Goal: Information Seeking & Learning: Understand process/instructions

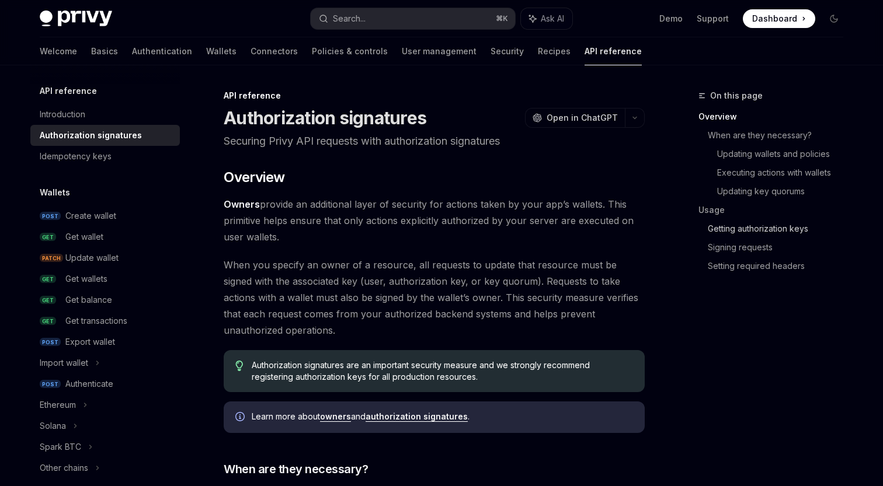
click at [727, 228] on link "Getting authorization keys" at bounding box center [780, 228] width 145 height 19
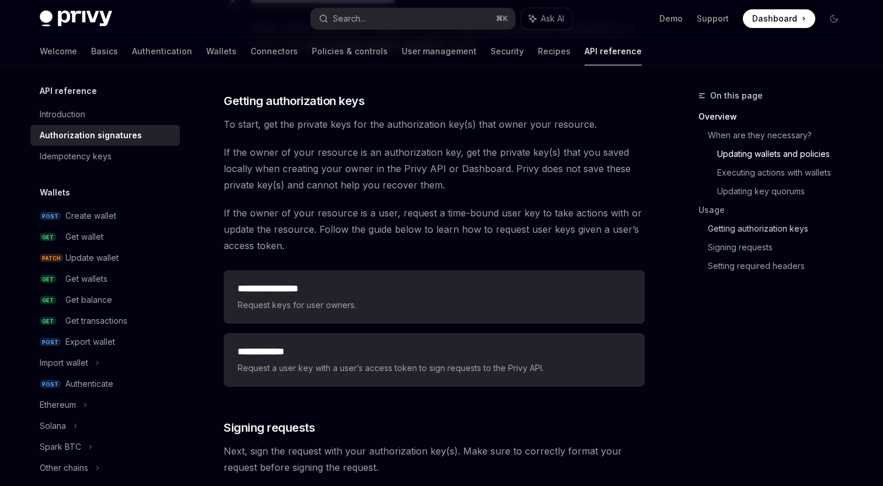
scroll to position [1447, 0]
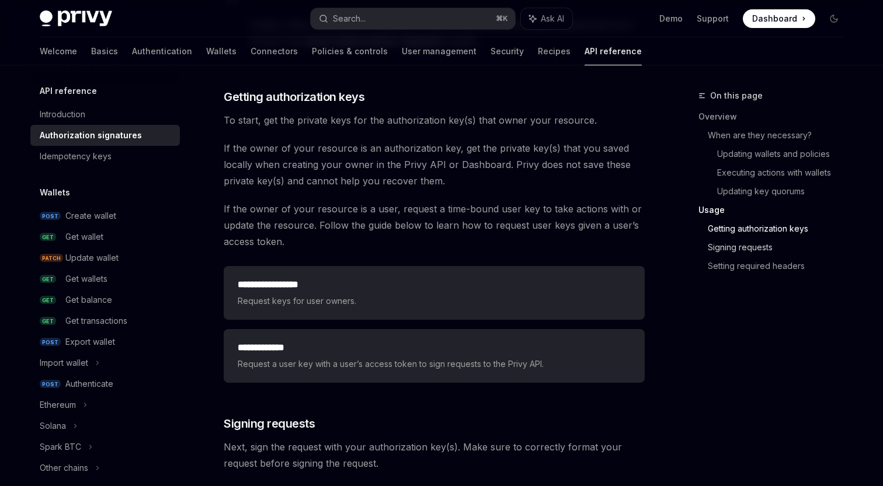
click at [729, 249] on link "Signing requests" at bounding box center [780, 247] width 145 height 19
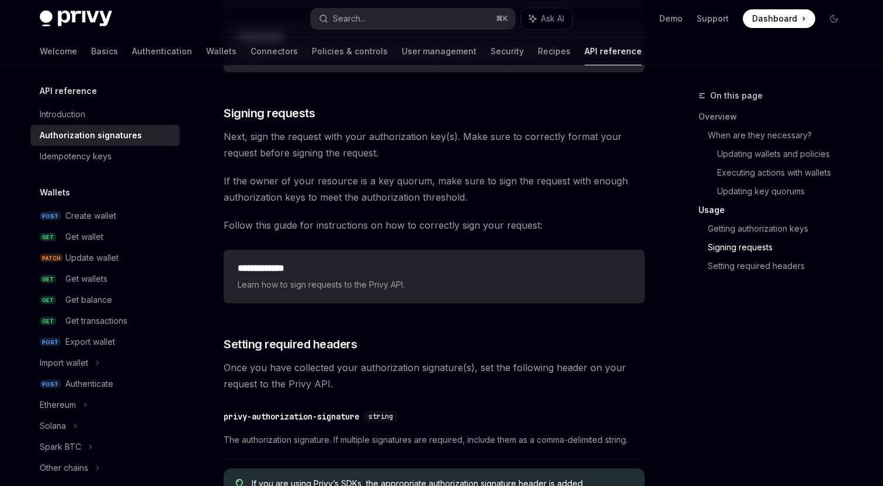
scroll to position [1727, 0]
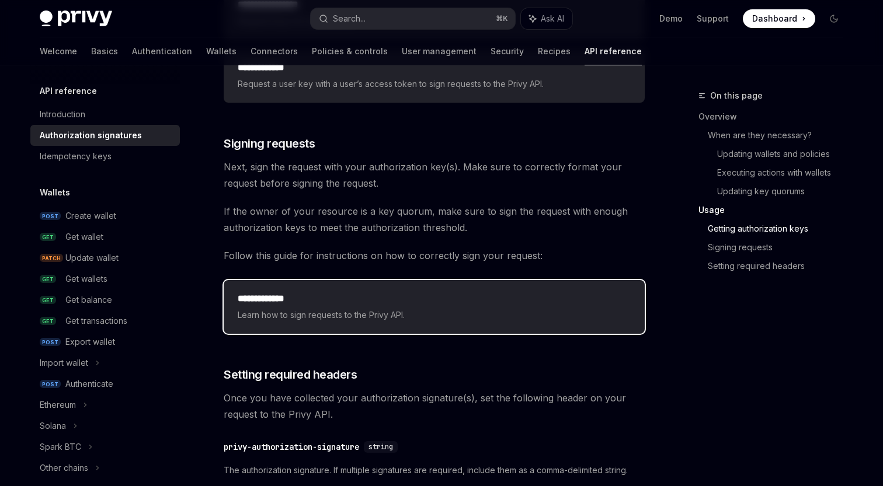
click at [273, 300] on h2 "**********" at bounding box center [434, 299] width 393 height 14
type textarea "*"
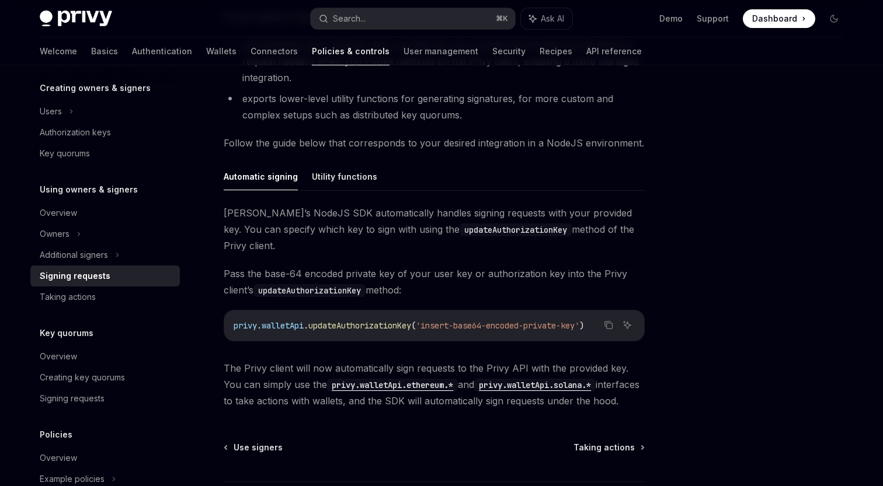
scroll to position [263, 0]
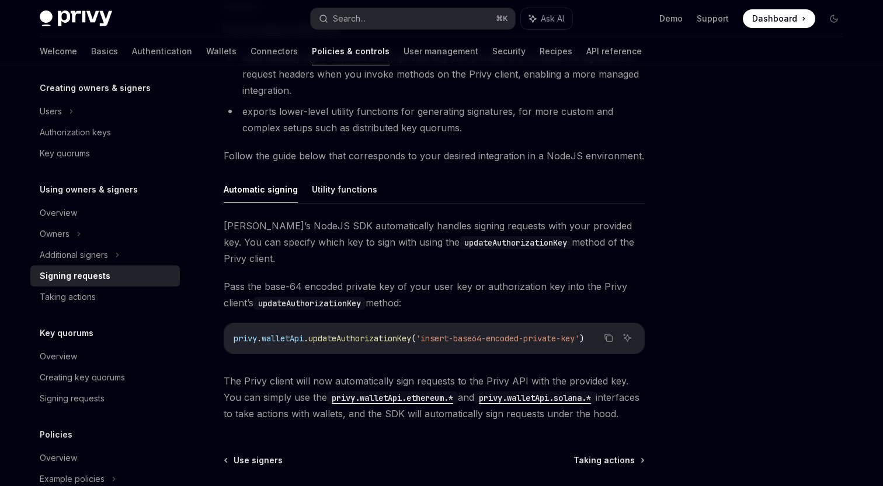
click at [378, 29] on div "Privy Docs home page Search... ⌘ K Ask AI Demo Support Dashboard Dashboard Sear…" at bounding box center [441, 18] width 803 height 37
click at [378, 26] on button "Search... ⌘ K" at bounding box center [413, 18] width 204 height 21
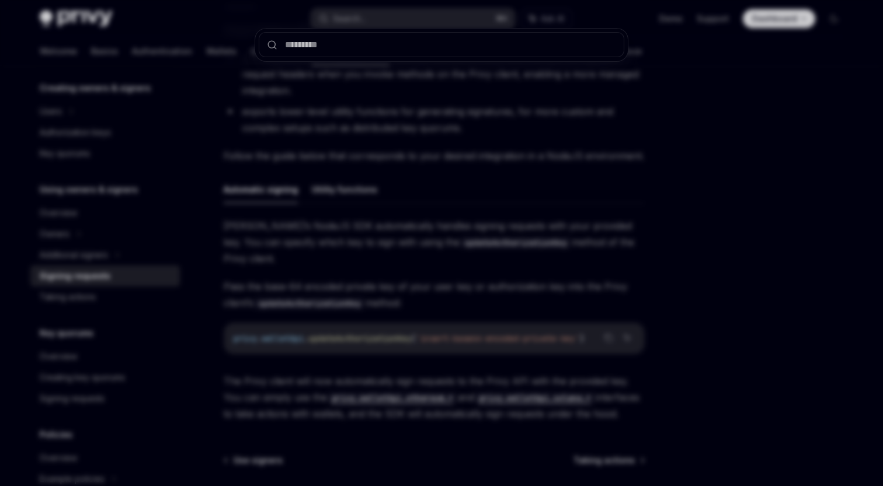
type input "**********"
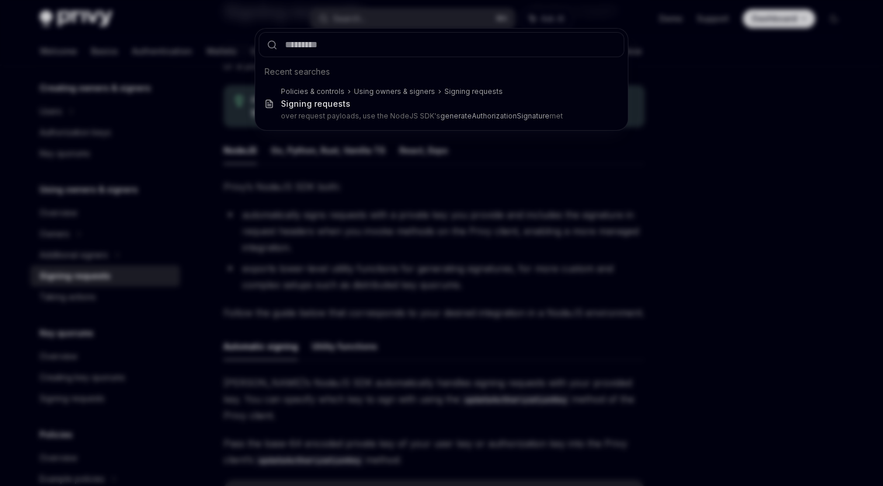
scroll to position [65, 0]
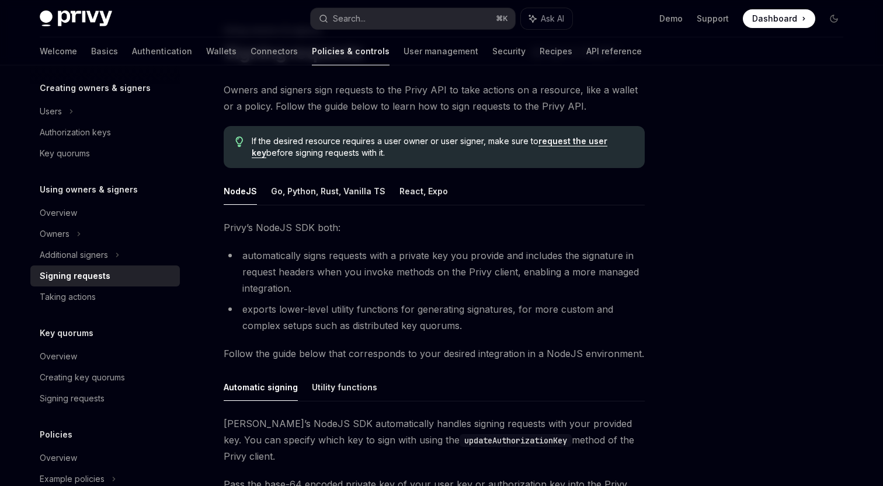
click at [473, 102] on span "Owners and signers sign requests to the Privy API to take actions on a resource…" at bounding box center [434, 98] width 421 height 33
click at [387, 16] on button "Search... ⌘ K" at bounding box center [413, 18] width 204 height 21
type input "**********"
click at [372, 22] on button "Search... ⌘ K" at bounding box center [413, 18] width 204 height 21
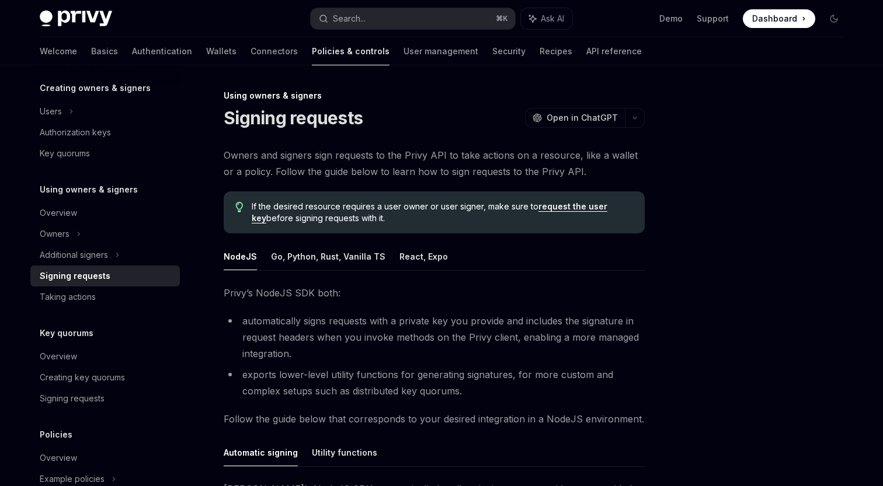
click at [448, 148] on span "Owners and signers sign requests to the Privy API to take actions on a resource…" at bounding box center [434, 163] width 421 height 33
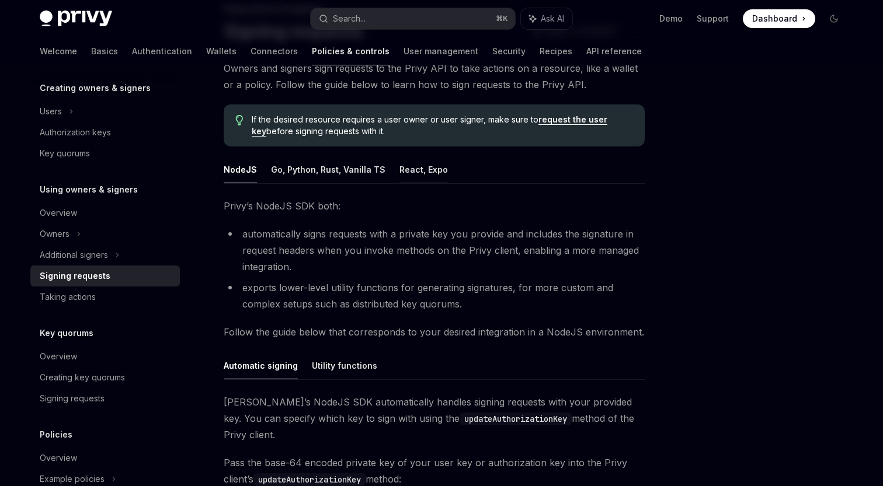
click at [420, 177] on button "React, Expo" at bounding box center [423, 169] width 48 height 27
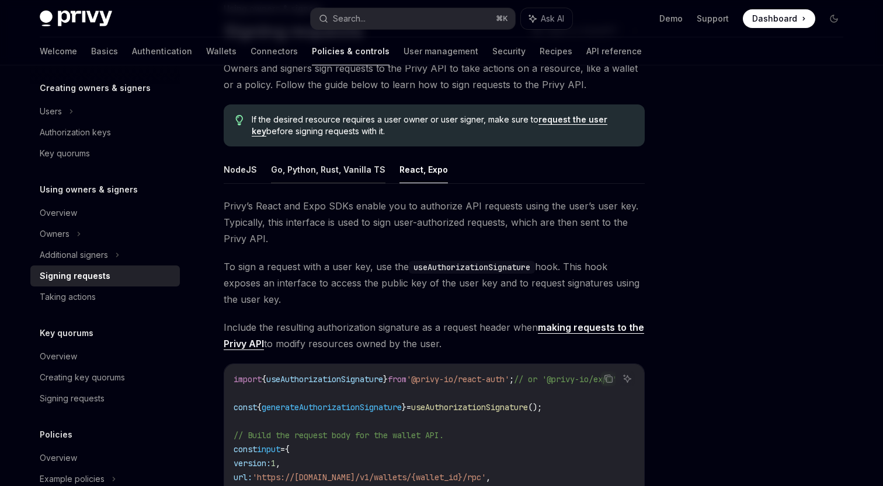
click at [334, 176] on button "Go, Python, Rust, Vanilla TS" at bounding box center [328, 169] width 114 height 27
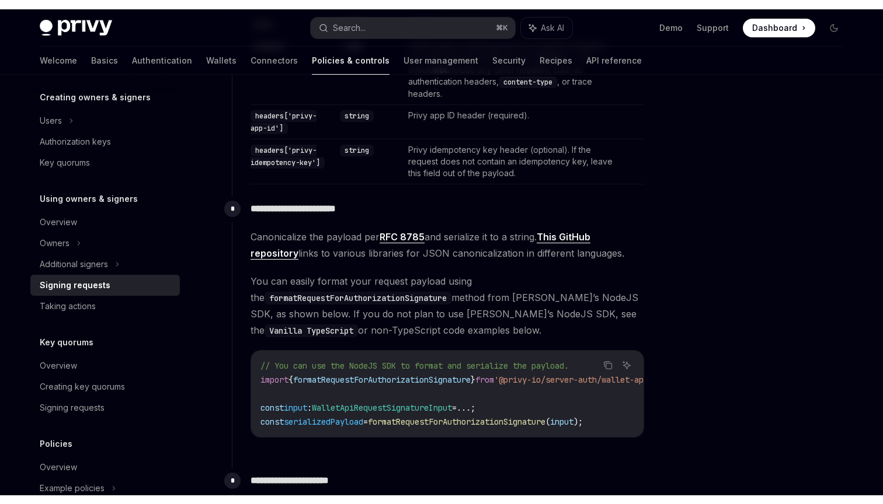
scroll to position [933, 0]
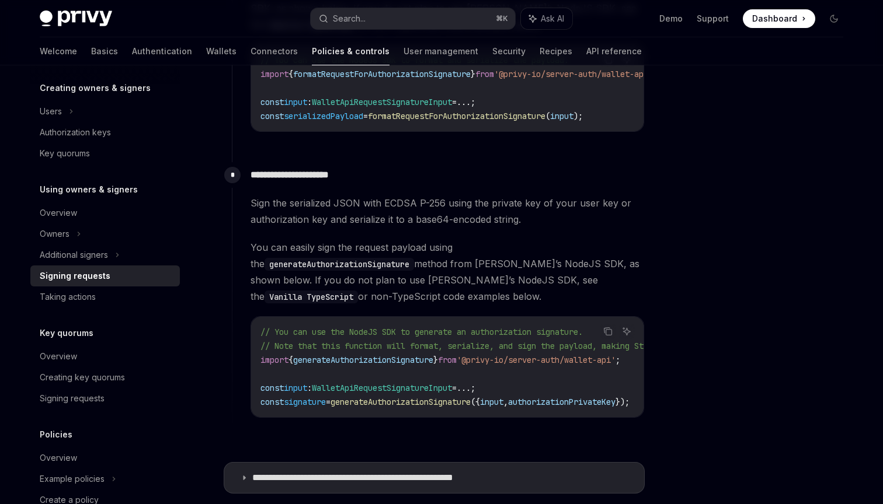
click at [434, 244] on span "You can easily sign the request payload using the generateAuthorizationSignatur…" at bounding box center [446, 271] width 393 height 65
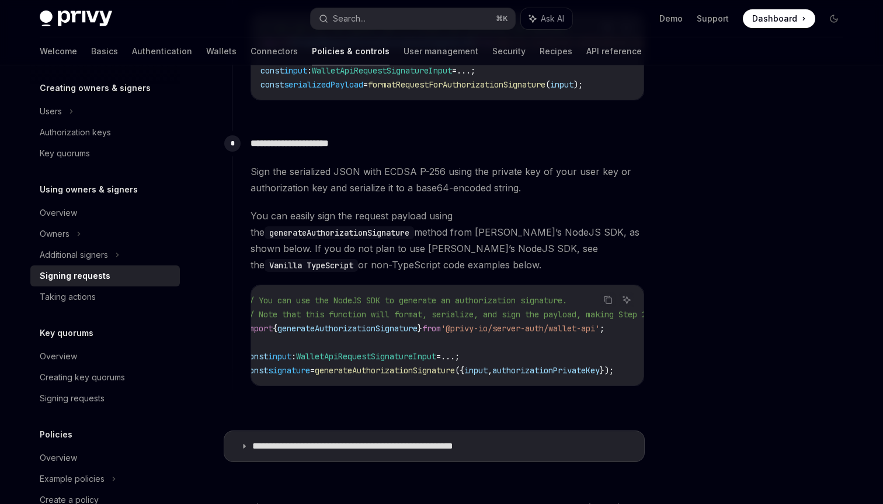
scroll to position [0, 0]
click at [392, 441] on p "**********" at bounding box center [383, 447] width 263 height 12
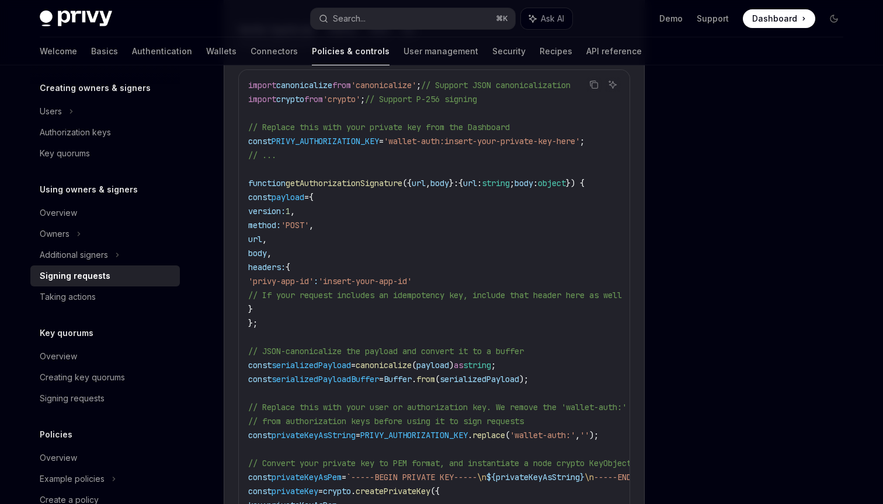
scroll to position [915, 0]
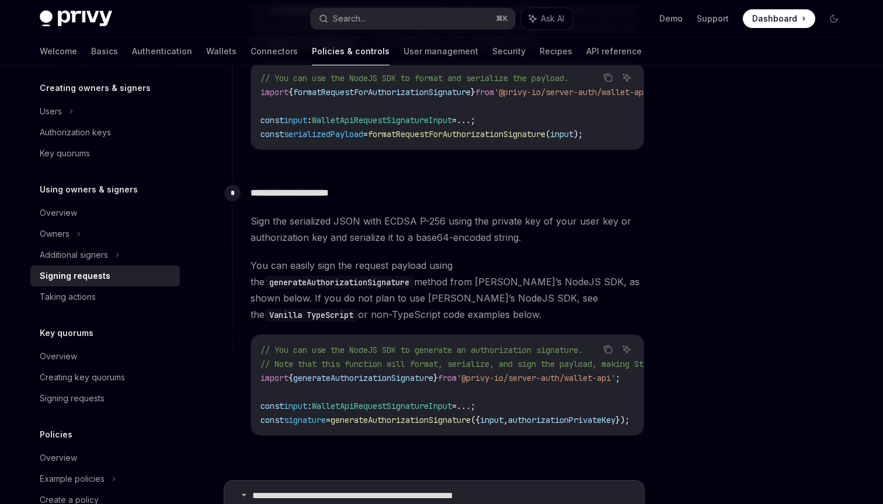
click at [396, 248] on div "Sign the serialized JSON with ECDSA P-256 using the private key of your user ke…" at bounding box center [446, 324] width 393 height 223
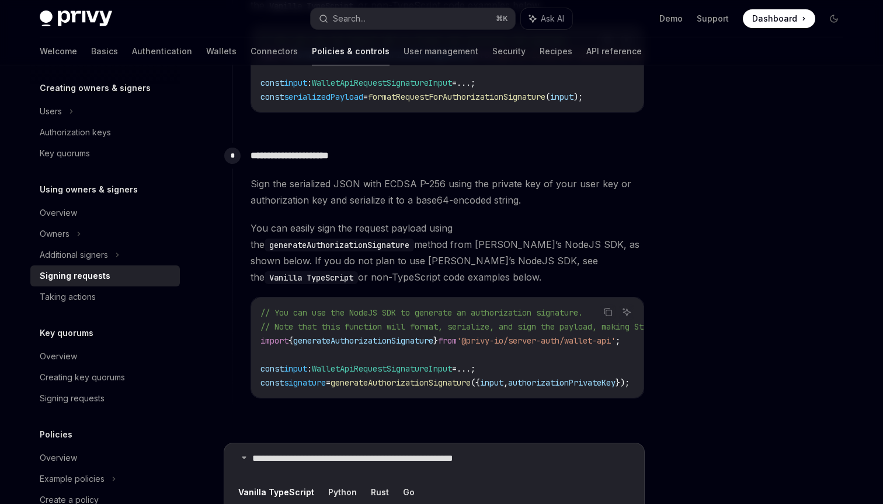
scroll to position [1004, 0]
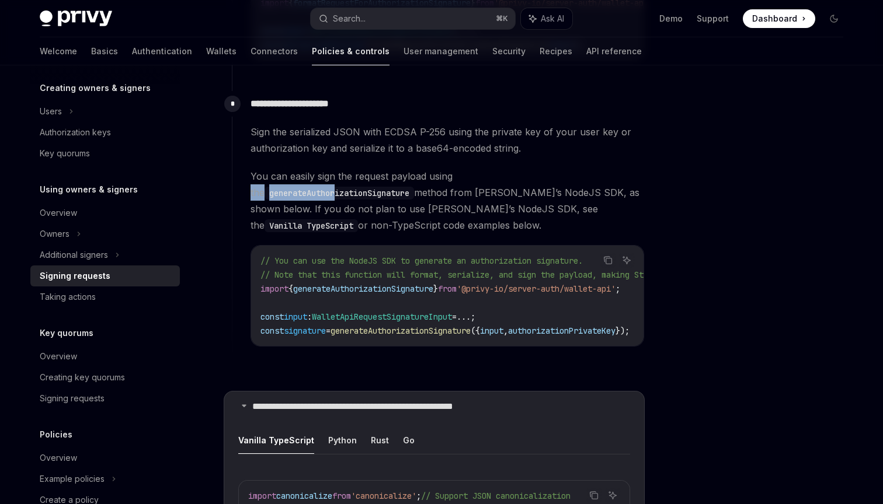
drag, startPoint x: 454, startPoint y: 169, endPoint x: 545, endPoint y: 169, distance: 91.7
click at [545, 169] on span "You can easily sign the request payload using the generateAuthorizationSignatur…" at bounding box center [446, 200] width 393 height 65
click at [414, 187] on code "generateAuthorizationSignature" at bounding box center [338, 193] width 149 height 13
drag, startPoint x: 548, startPoint y: 190, endPoint x: 629, endPoint y: 190, distance: 80.6
click at [629, 190] on span "You can easily sign the request payload using the generateAuthorizationSignatur…" at bounding box center [446, 200] width 393 height 65
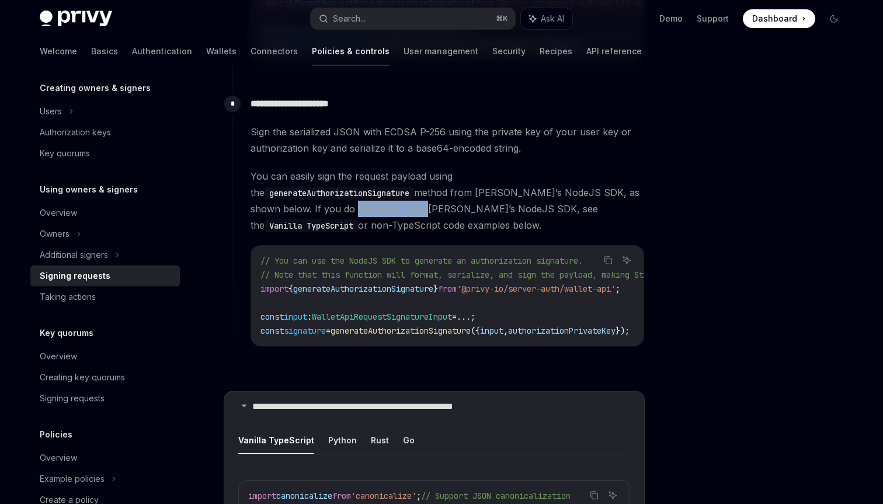
click at [629, 190] on span "You can easily sign the request payload using the generateAuthorizationSignatur…" at bounding box center [446, 200] width 393 height 65
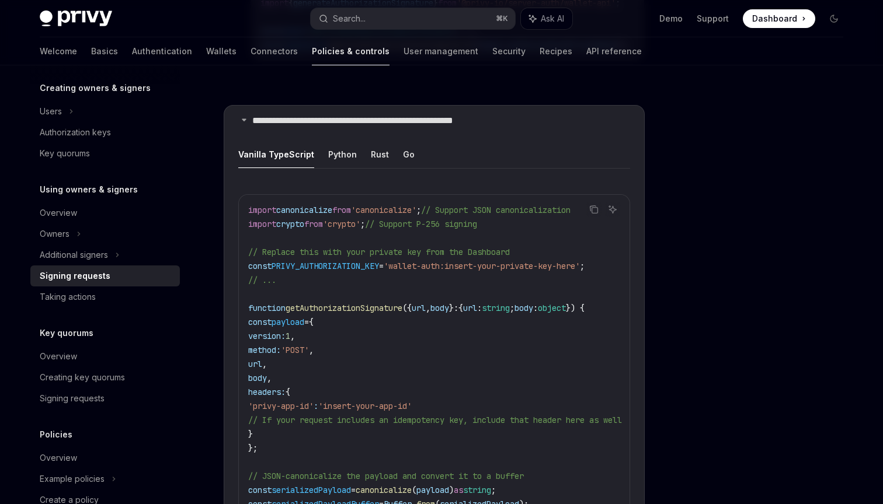
click at [396, 141] on ul "Vanilla TypeScript Python Rust Go" at bounding box center [434, 155] width 392 height 28
click at [403, 141] on button "Go" at bounding box center [409, 154] width 12 height 27
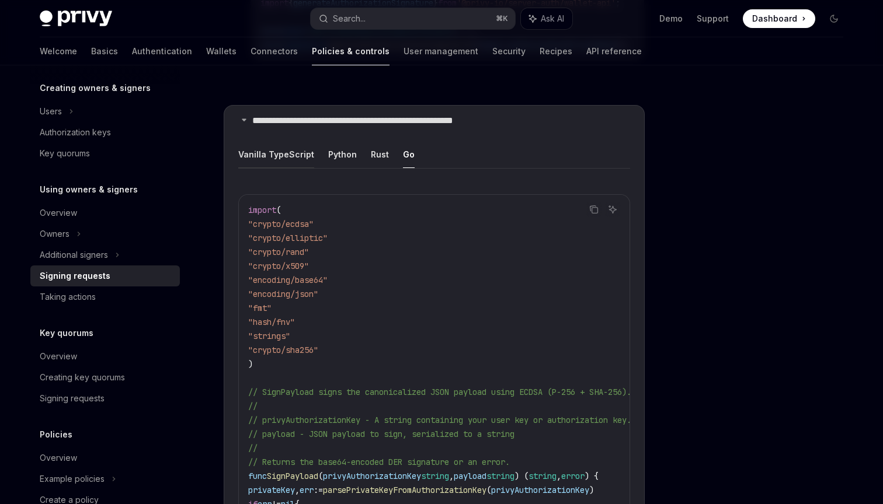
click at [295, 141] on button "Vanilla TypeScript" at bounding box center [276, 154] width 76 height 27
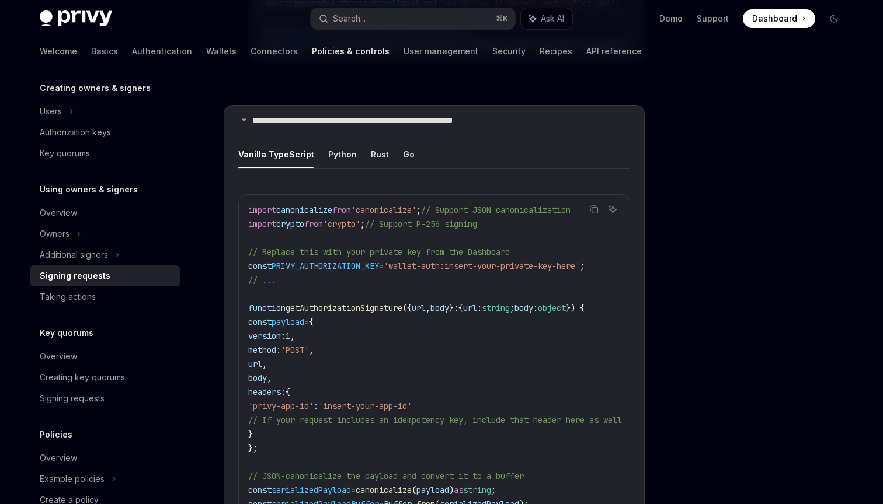
type textarea "*"
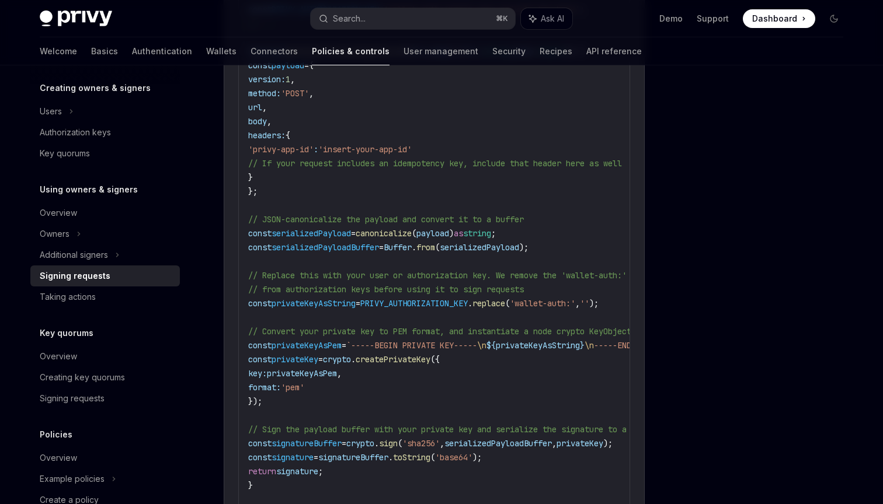
scroll to position [1540, 0]
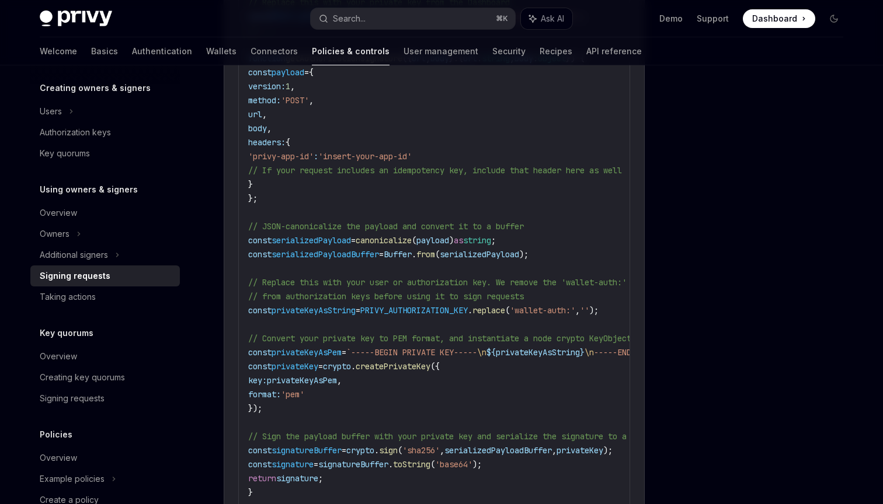
click at [807, 188] on div at bounding box center [763, 297] width 177 height 416
